Goal: Information Seeking & Learning: Check status

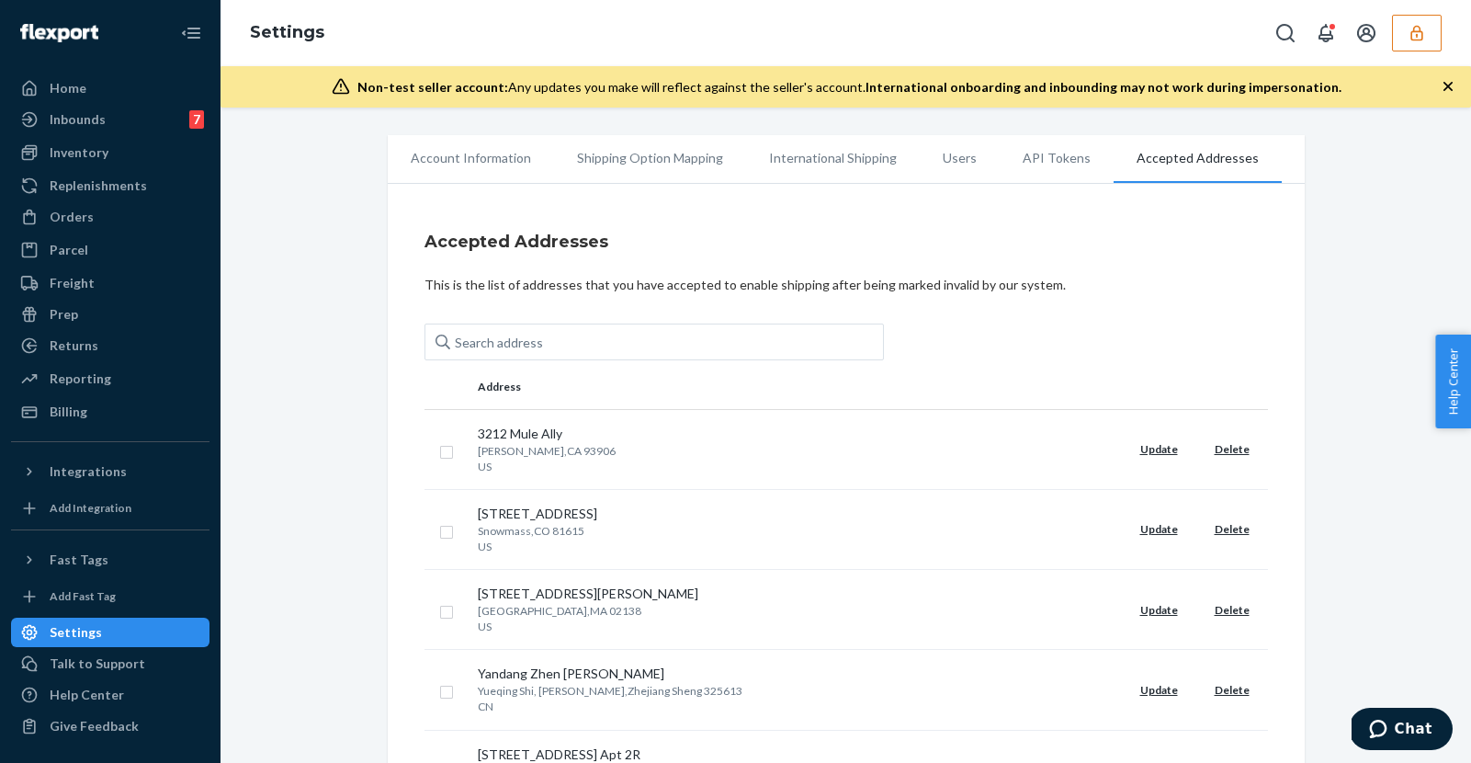
click at [1419, 31] on icon "button" at bounding box center [1416, 33] width 12 height 16
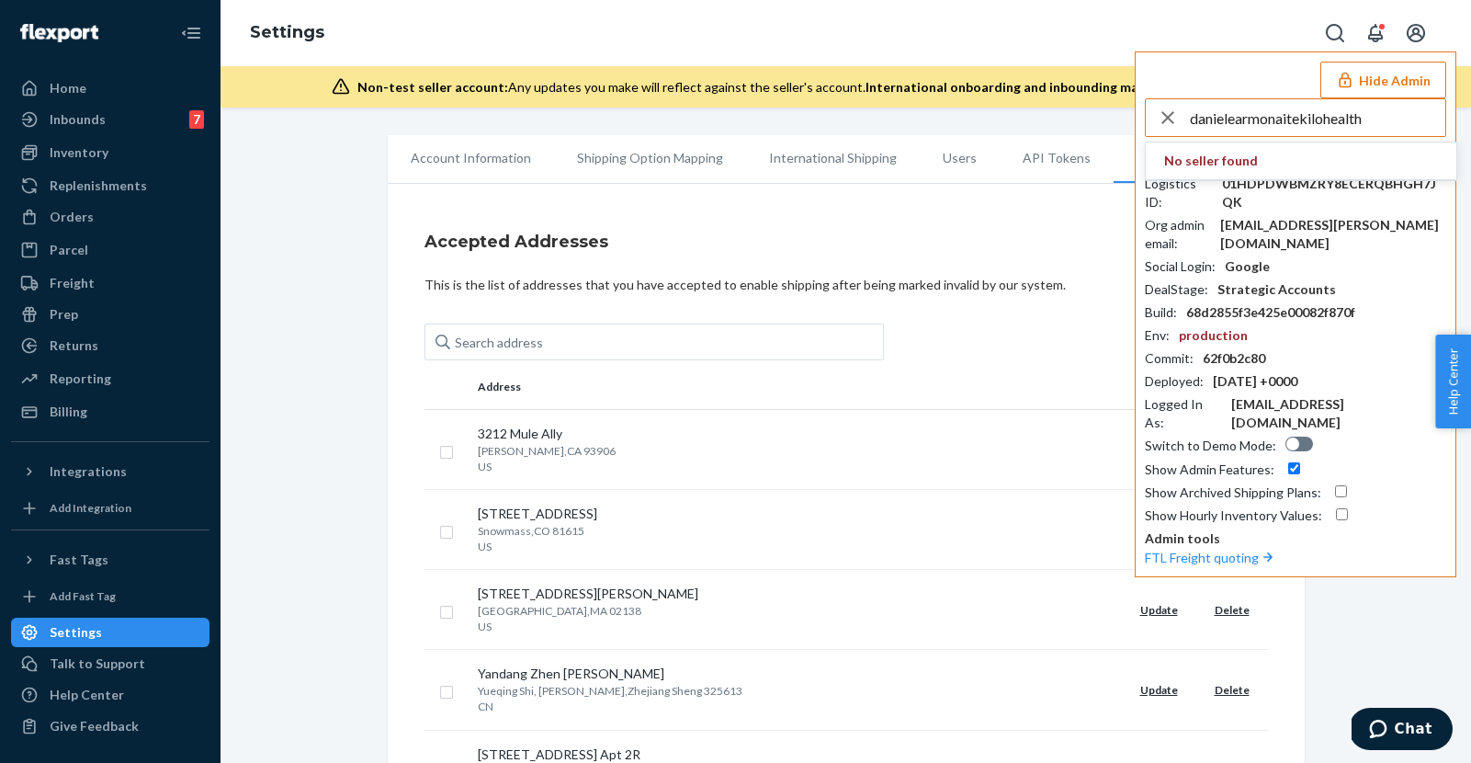
type input "danielearmonaitekilohealth"
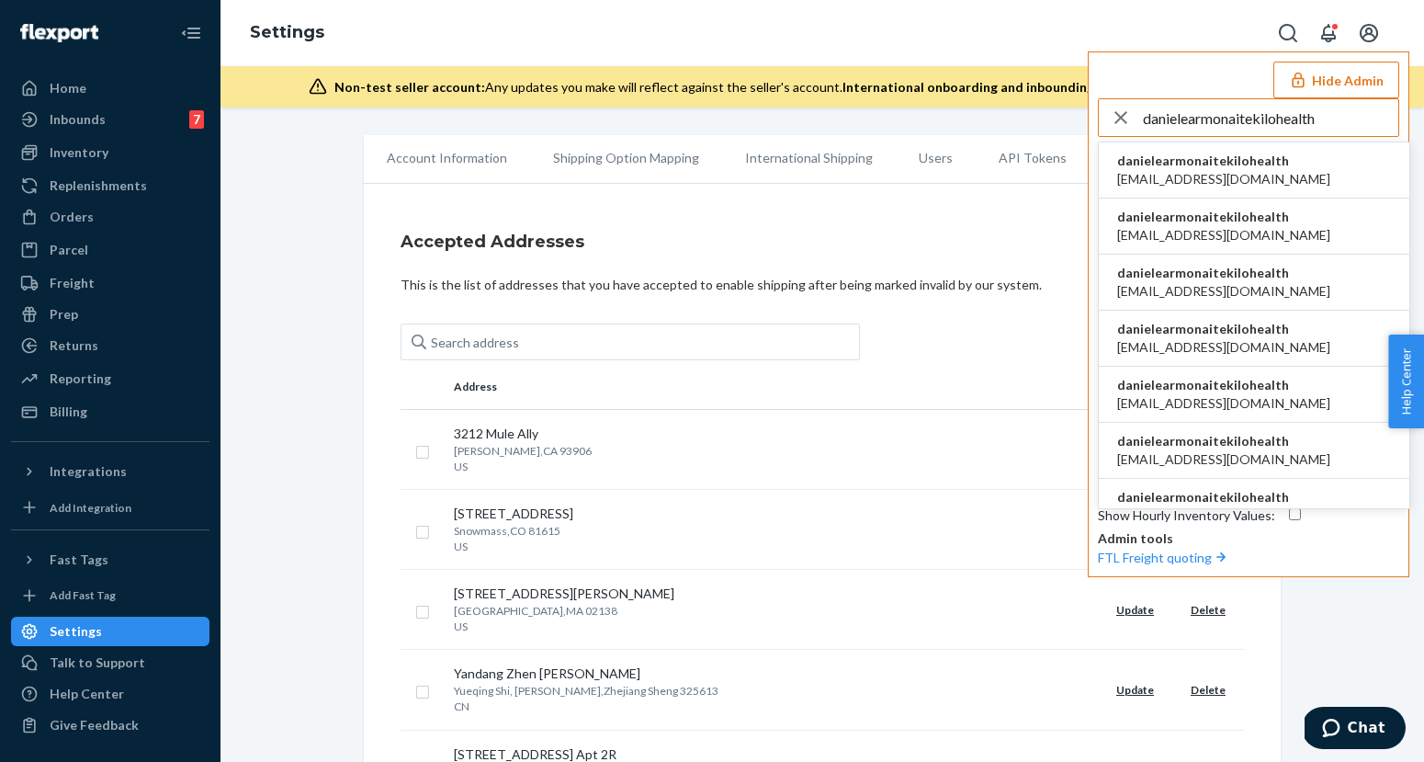
click at [1179, 180] on span "[EMAIL_ADDRESS][DOMAIN_NAME]" at bounding box center [1223, 179] width 213 height 18
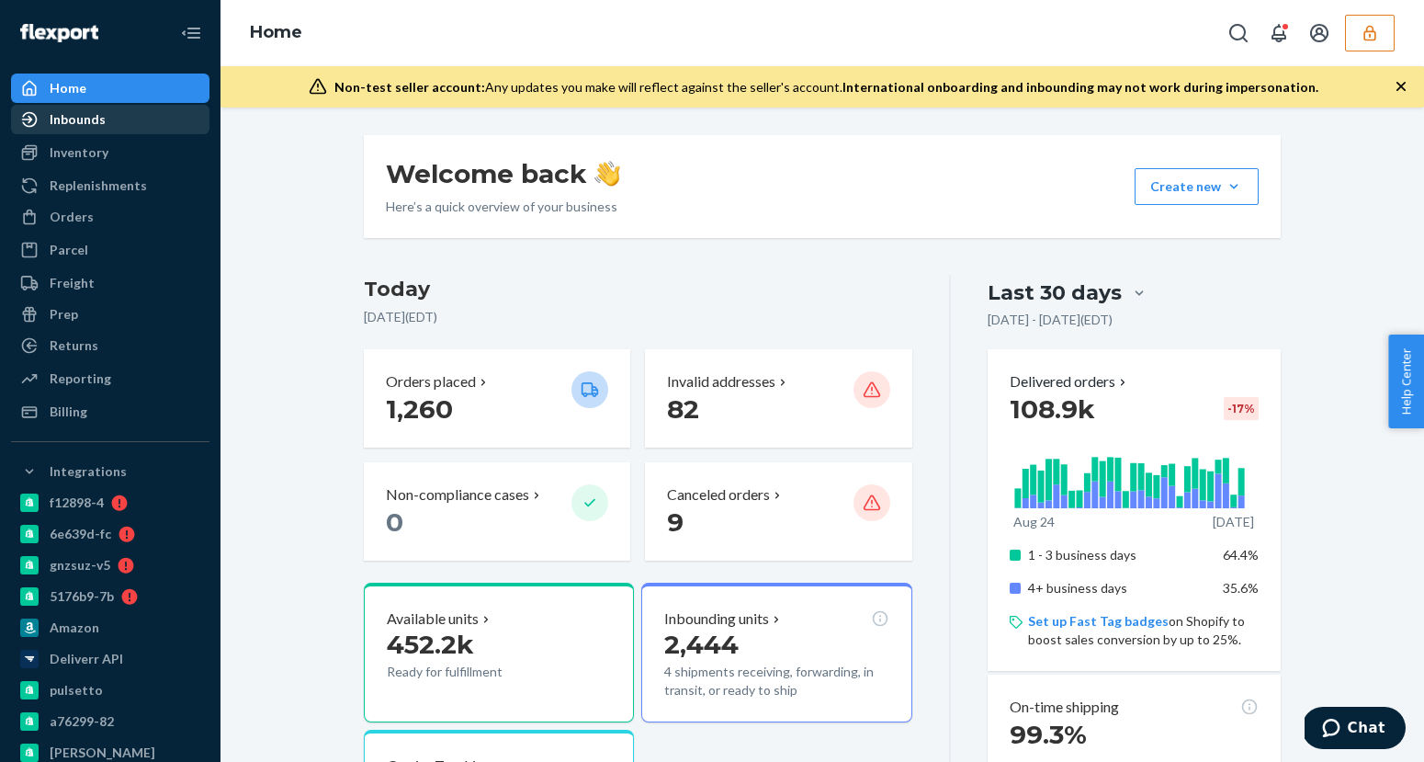
click at [51, 123] on div "Inbounds" at bounding box center [78, 119] width 56 height 18
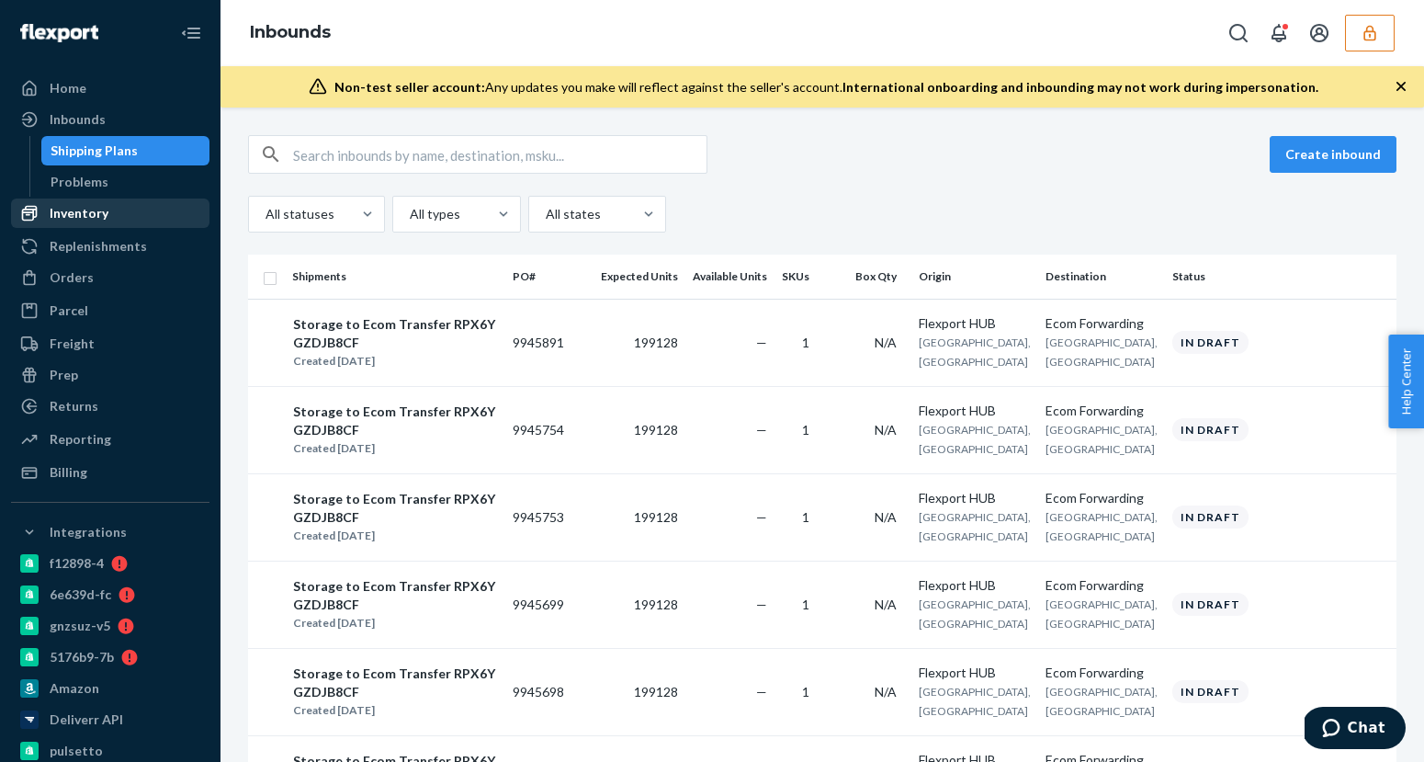
click at [162, 205] on div "Inventory" at bounding box center [110, 213] width 195 height 26
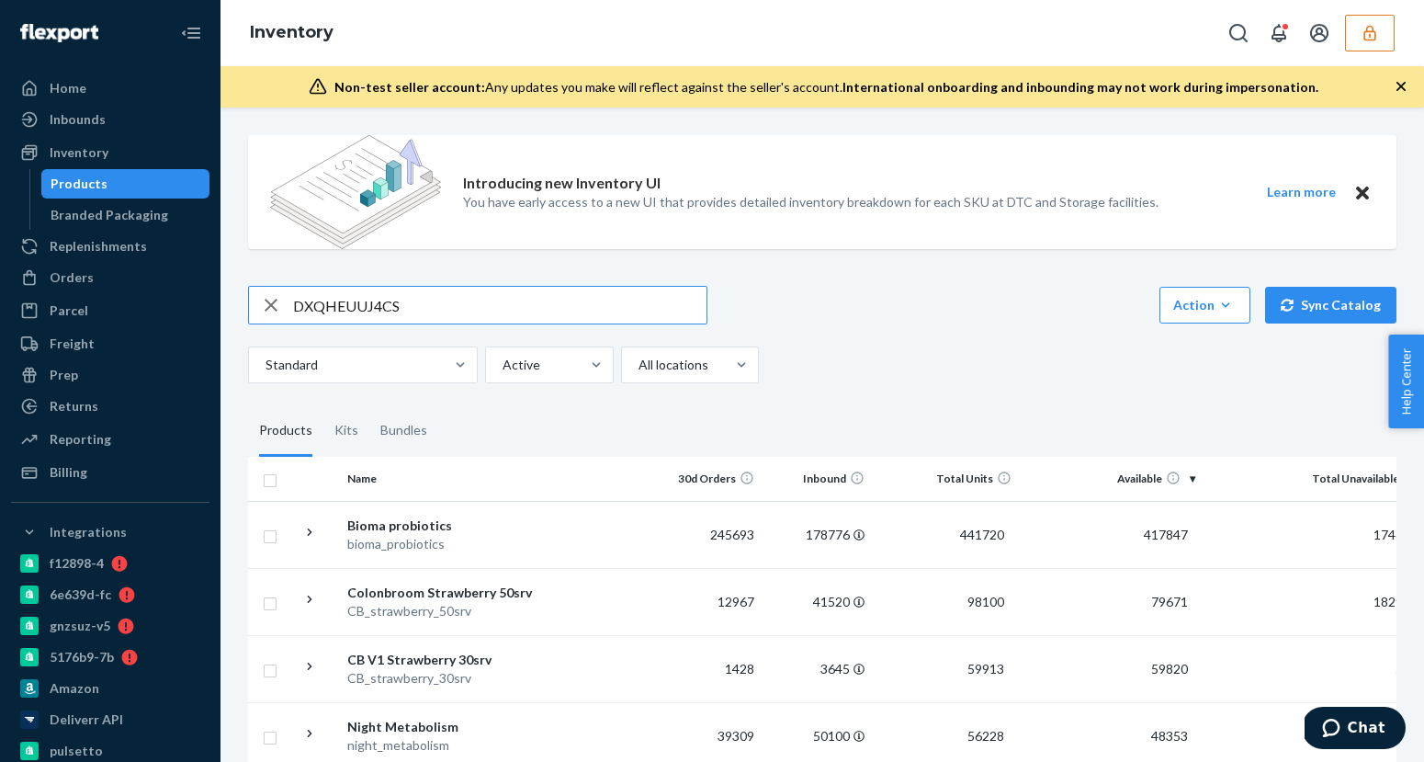
type input "DXQHEUUJ4CS"
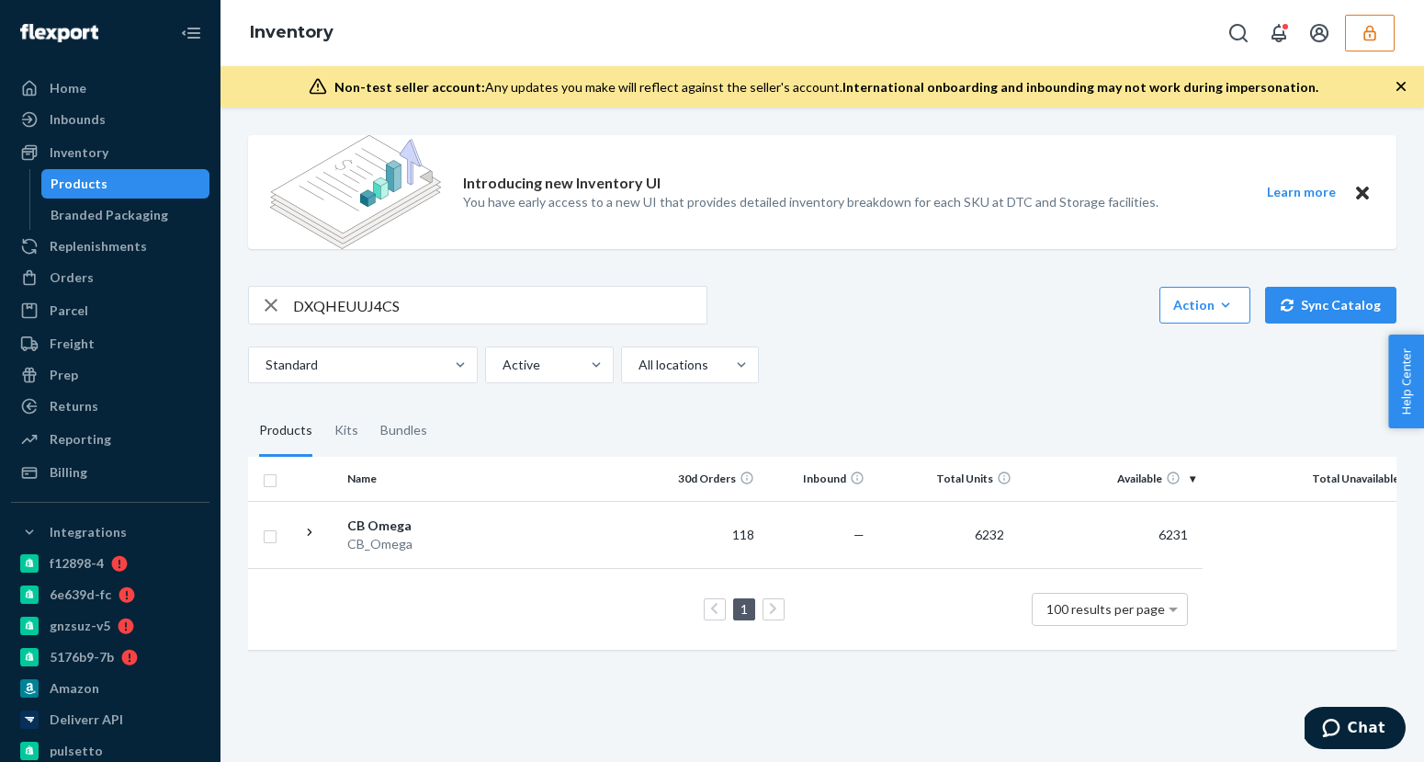
click at [630, 496] on th at bounding box center [599, 479] width 105 height 44
click at [630, 516] on td at bounding box center [599, 534] width 105 height 67
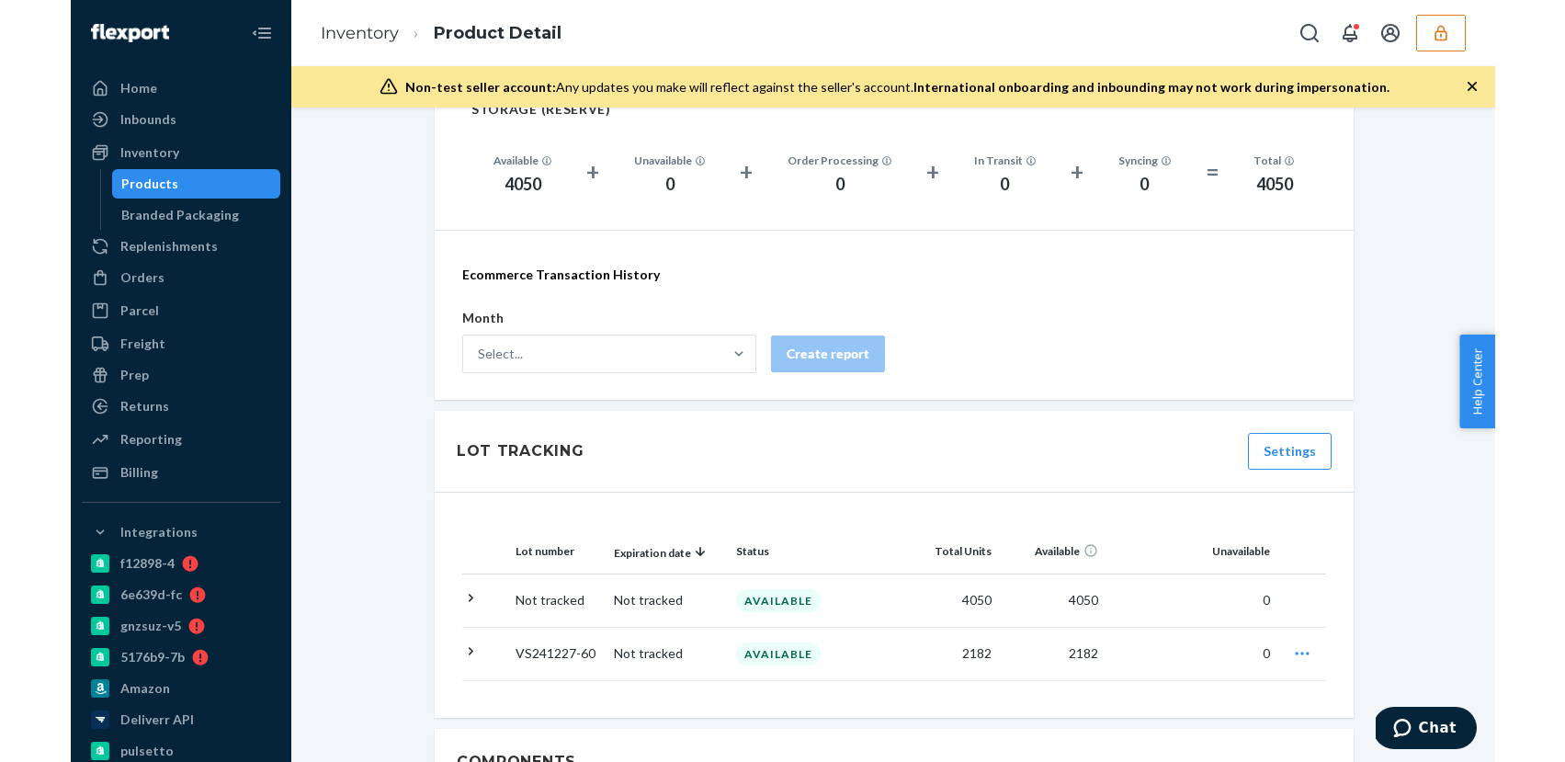
scroll to position [1813, 0]
